Goal: Submit feedback/report problem

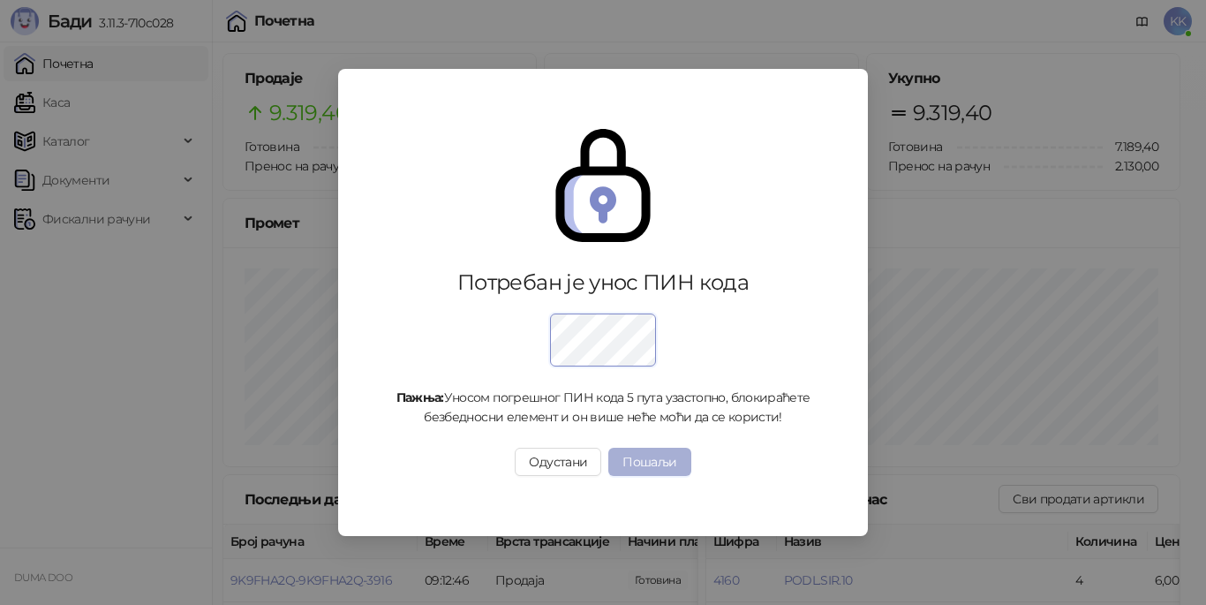
click at [636, 465] on button "Пошаљи" at bounding box center [649, 462] width 82 height 28
